Goal: Task Accomplishment & Management: Manage account settings

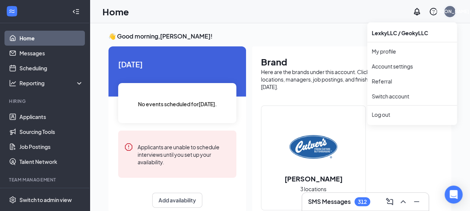
click at [449, 10] on div "[PERSON_NAME]" at bounding box center [450, 11] width 39 height 6
click at [390, 96] on link "Switch account" at bounding box center [390, 96] width 37 height 7
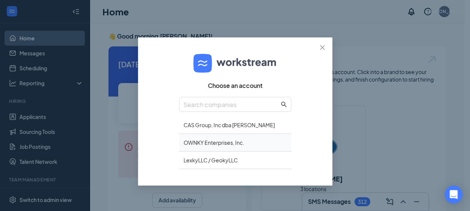
click at [200, 141] on div "OWNKY Enterprises, Inc." at bounding box center [235, 143] width 112 height 18
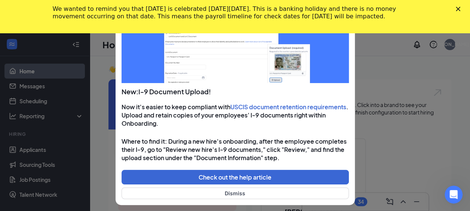
click at [460, 7] on polygon "Close" at bounding box center [458, 9] width 4 height 4
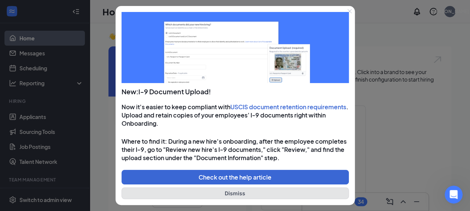
click at [238, 190] on button "Dismiss" at bounding box center [234, 193] width 227 height 12
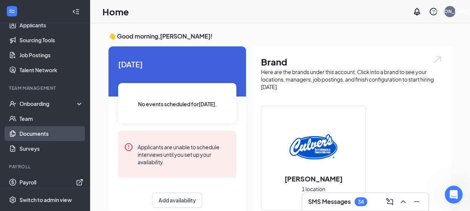
scroll to position [96, 0]
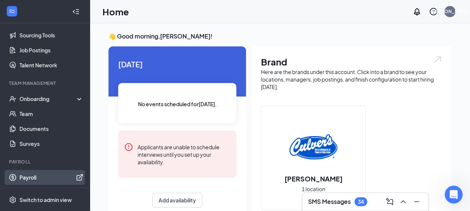
click at [20, 174] on link "Payroll" at bounding box center [51, 177] width 64 height 15
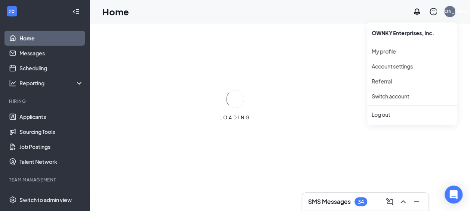
click at [449, 13] on div "[PERSON_NAME]" at bounding box center [450, 11] width 39 height 6
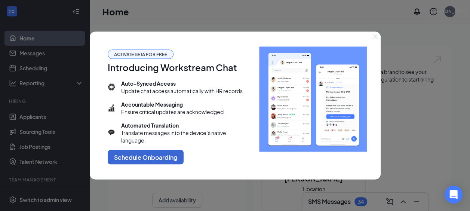
click at [450, 12] on div at bounding box center [235, 105] width 470 height 211
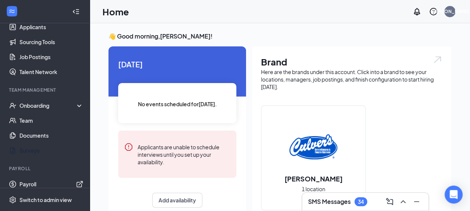
scroll to position [96, 0]
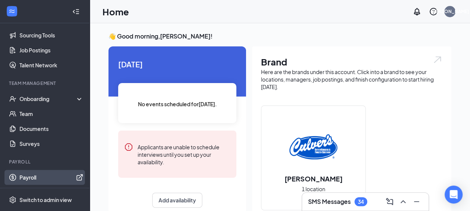
click at [25, 176] on link "Payroll" at bounding box center [51, 177] width 64 height 15
